Goal: Information Seeking & Learning: Learn about a topic

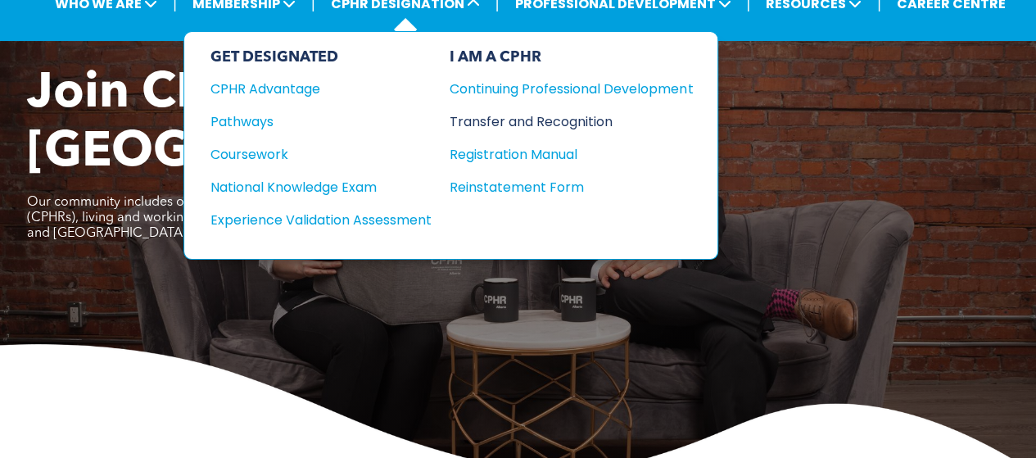
scroll to position [95, 0]
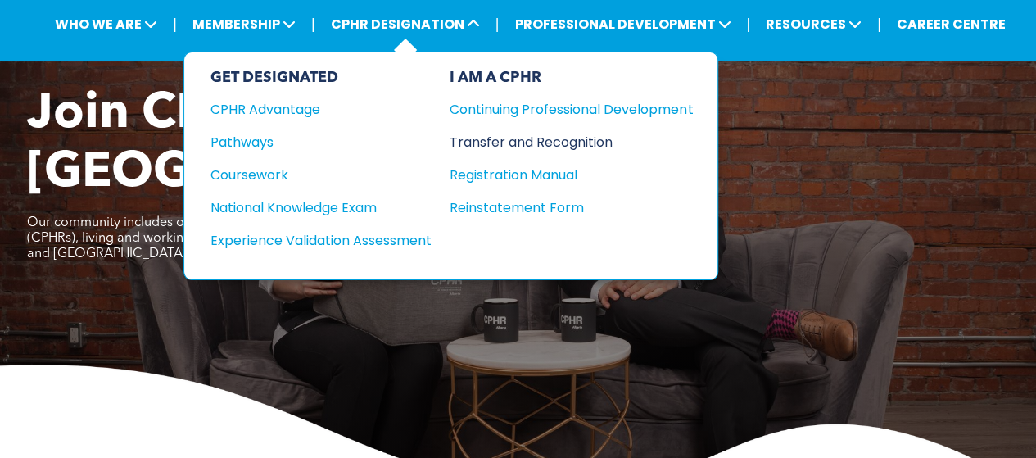
click at [500, 138] on div "Transfer and Recognition" at bounding box center [559, 142] width 219 height 20
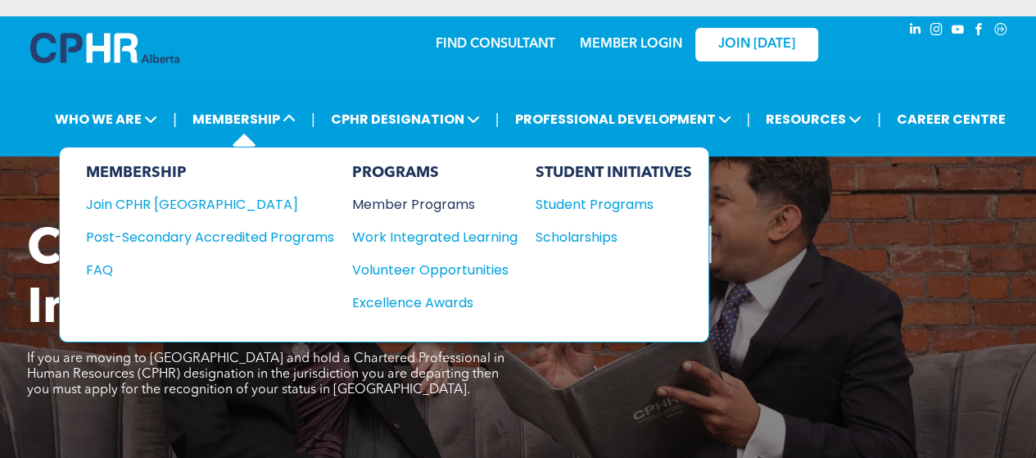
click at [396, 202] on div "Member Programs" at bounding box center [426, 204] width 149 height 20
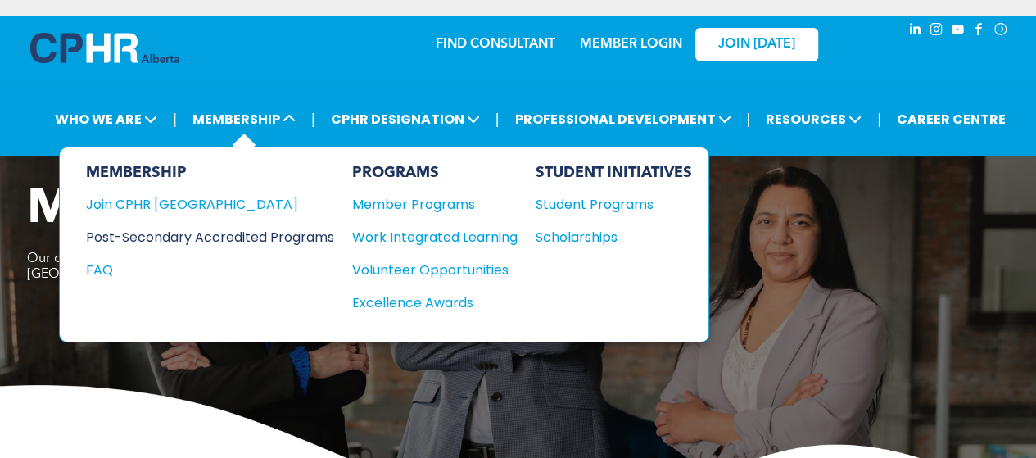
click at [261, 235] on div "Post-Secondary Accredited Programs" at bounding box center [198, 237] width 224 height 20
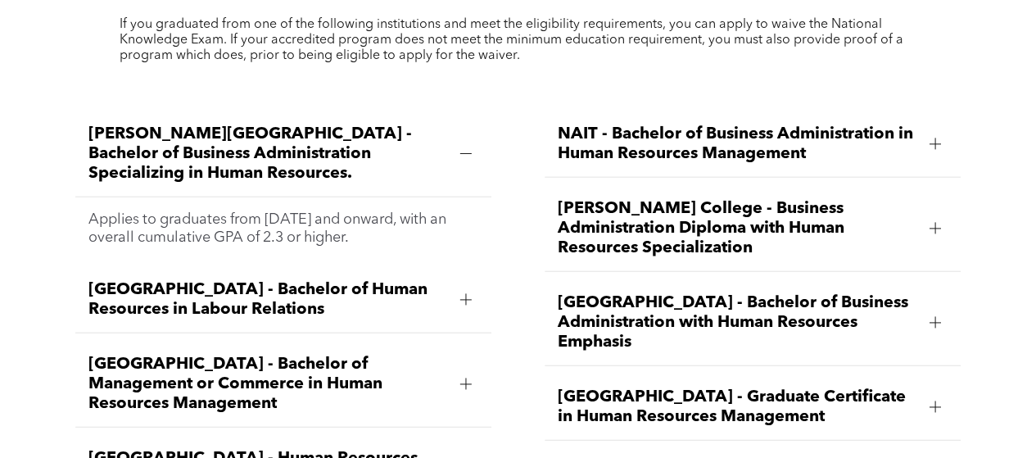
scroll to position [1966, 0]
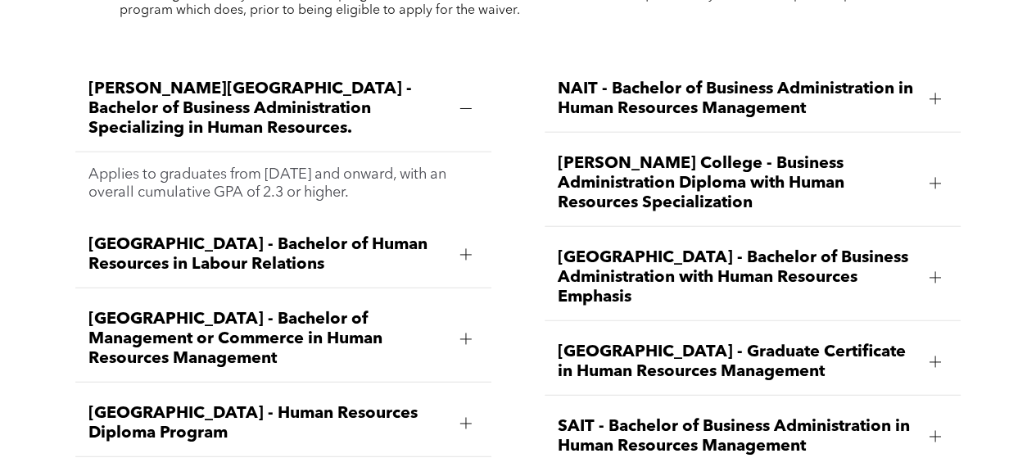
click at [942, 173] on div at bounding box center [935, 183] width 25 height 25
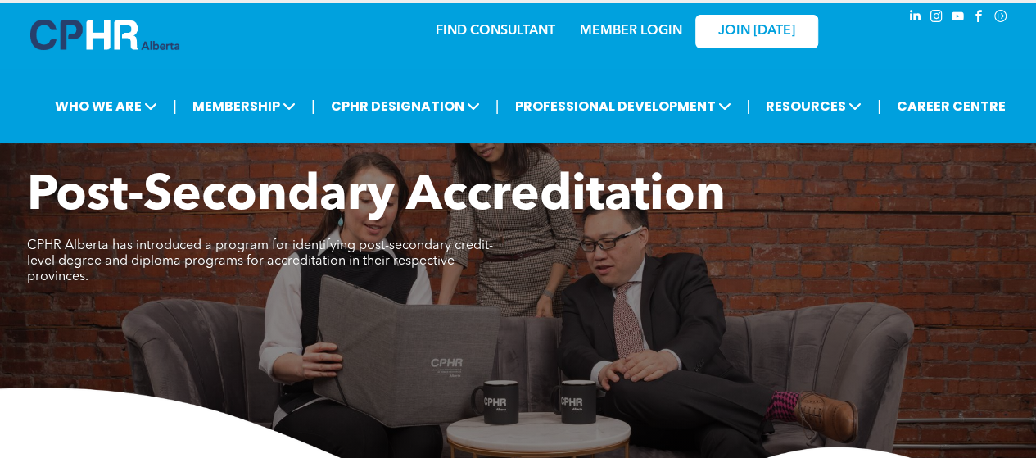
scroll to position [3, 0]
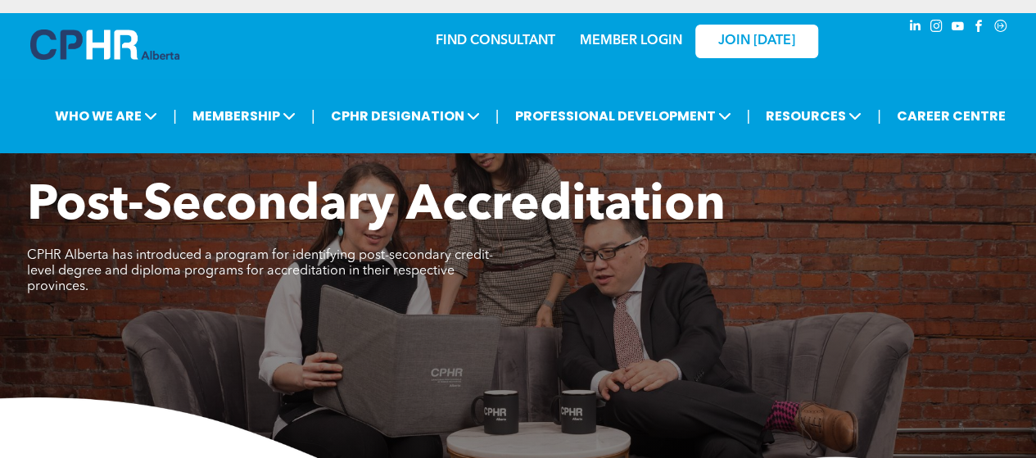
click at [636, 42] on link "MEMBER LOGIN" at bounding box center [631, 40] width 102 height 13
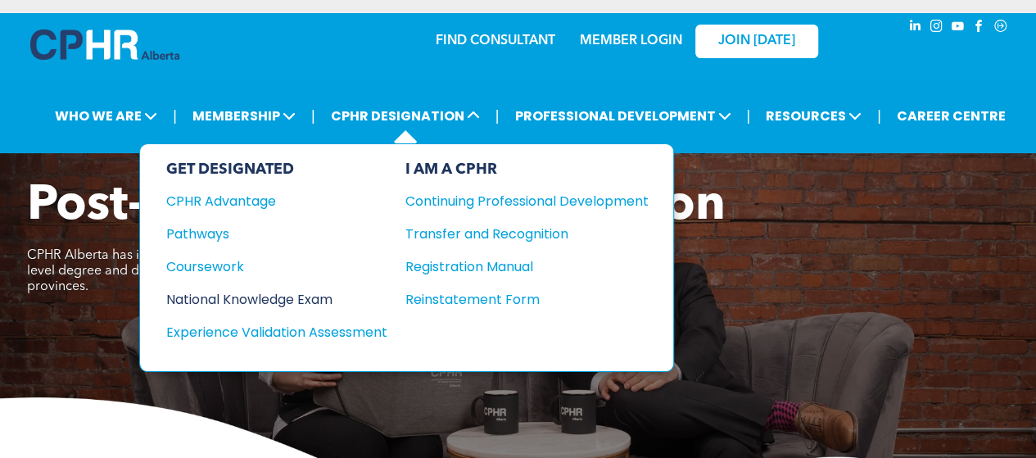
click at [274, 289] on div "National Knowledge Exam" at bounding box center [265, 299] width 199 height 20
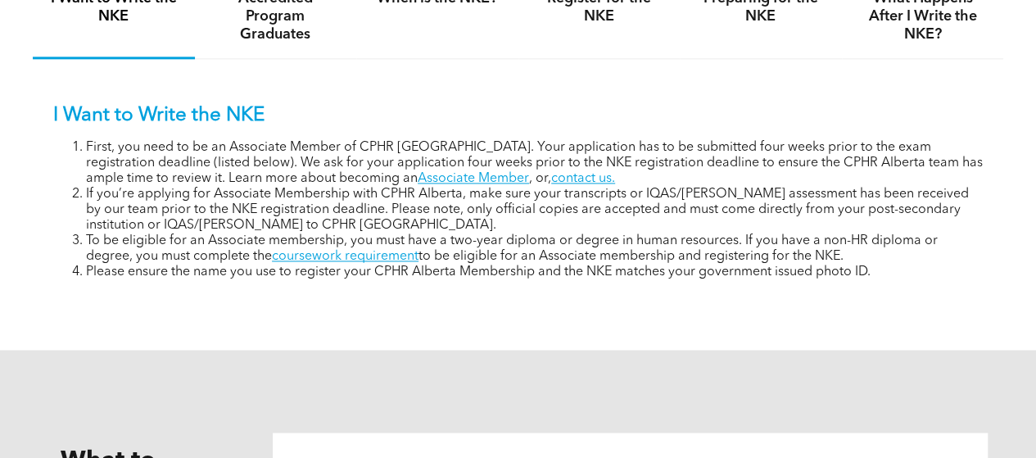
scroll to position [1092, 0]
